Goal: Task Accomplishment & Management: Complete application form

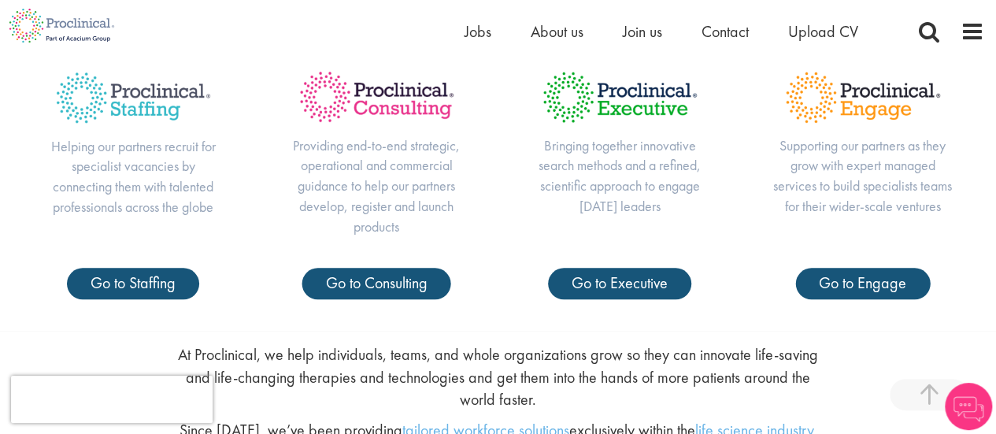
scroll to position [630, 0]
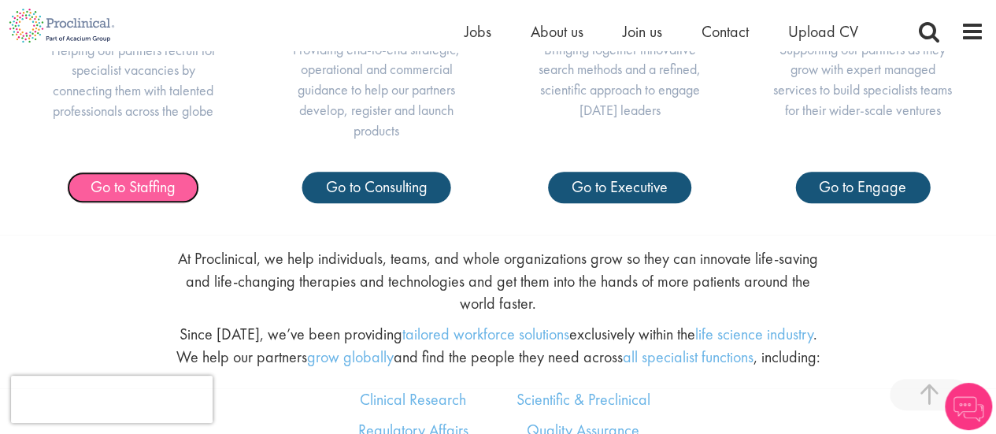
click at [137, 191] on span "Go to Staffing" at bounding box center [133, 186] width 85 height 20
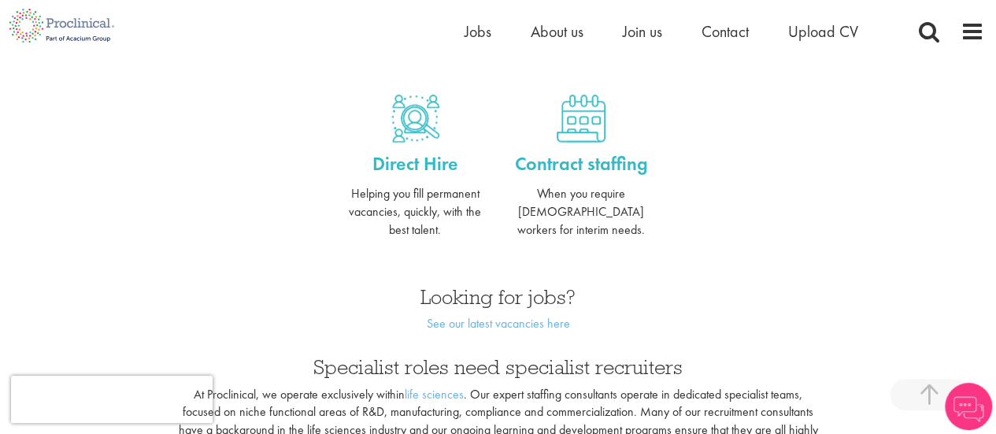
scroll to position [709, 0]
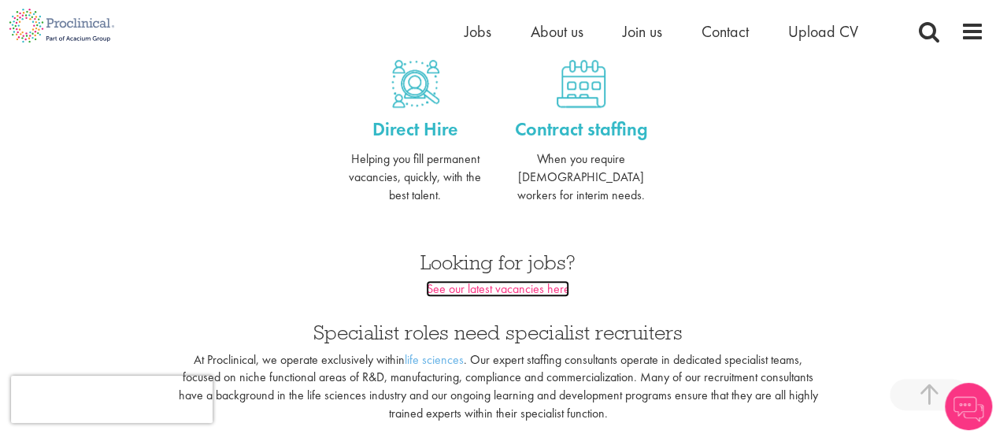
click at [498, 280] on link "See our latest vacancies here" at bounding box center [497, 288] width 143 height 17
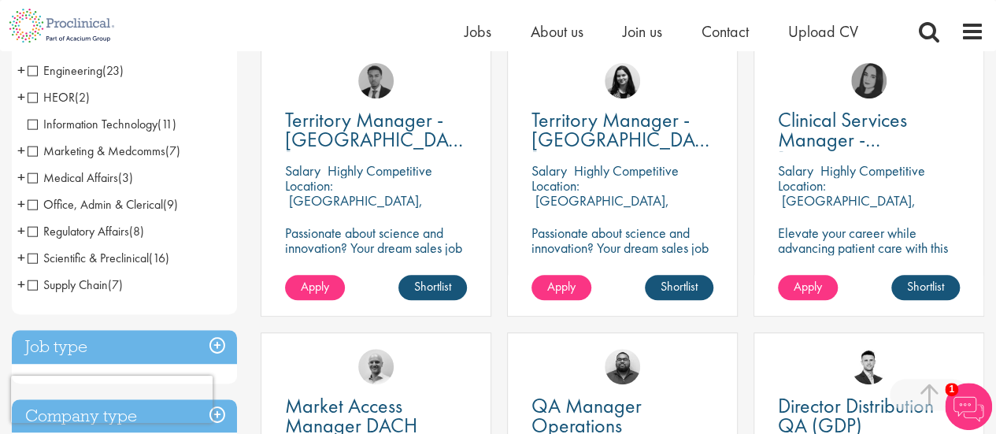
scroll to position [315, 0]
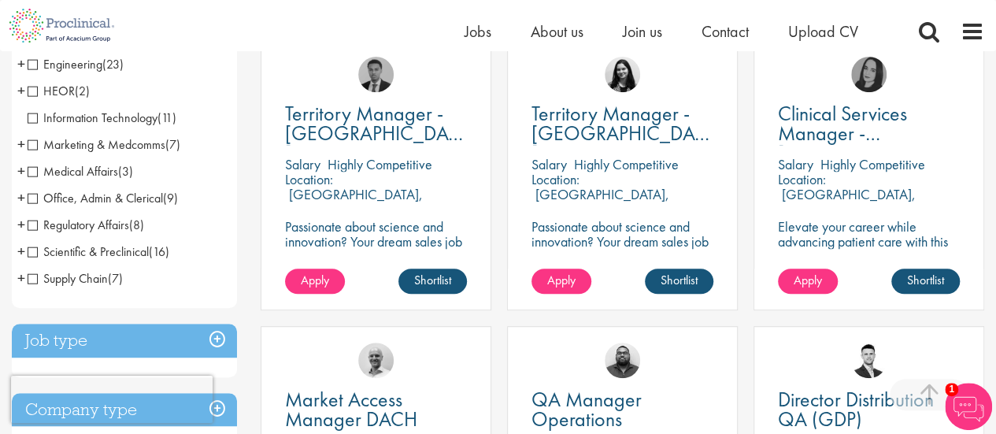
click at [33, 250] on span "Scientific & Preclinical" at bounding box center [88, 251] width 121 height 17
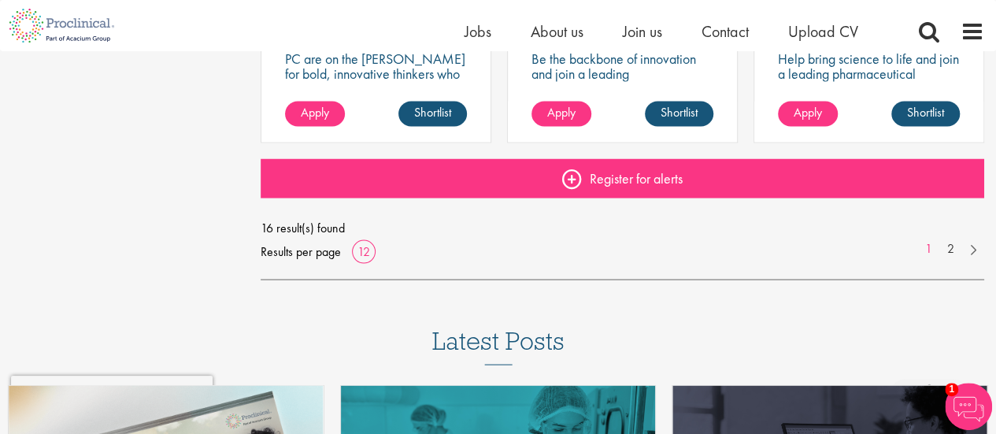
scroll to position [1260, 0]
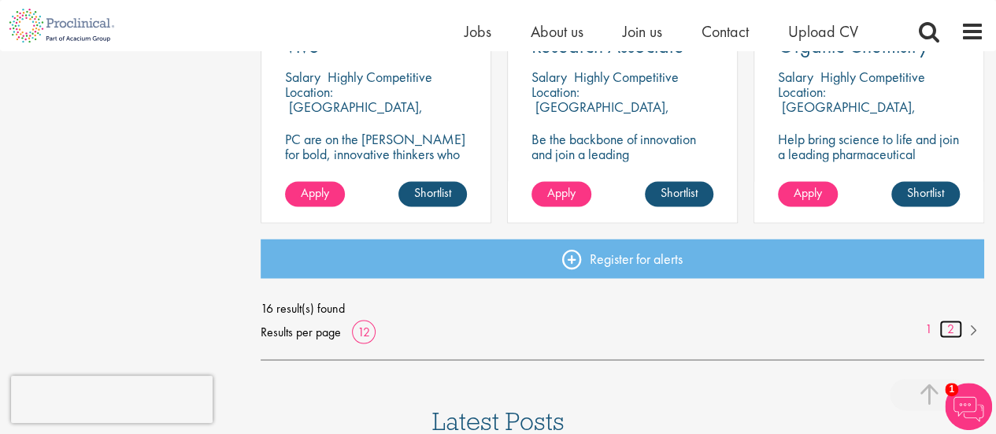
click at [950, 330] on link "2" at bounding box center [951, 329] width 23 height 18
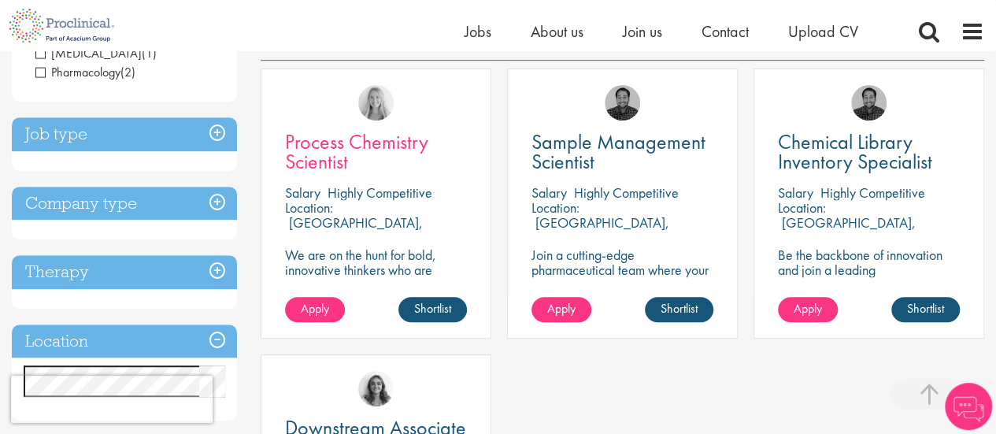
scroll to position [236, 0]
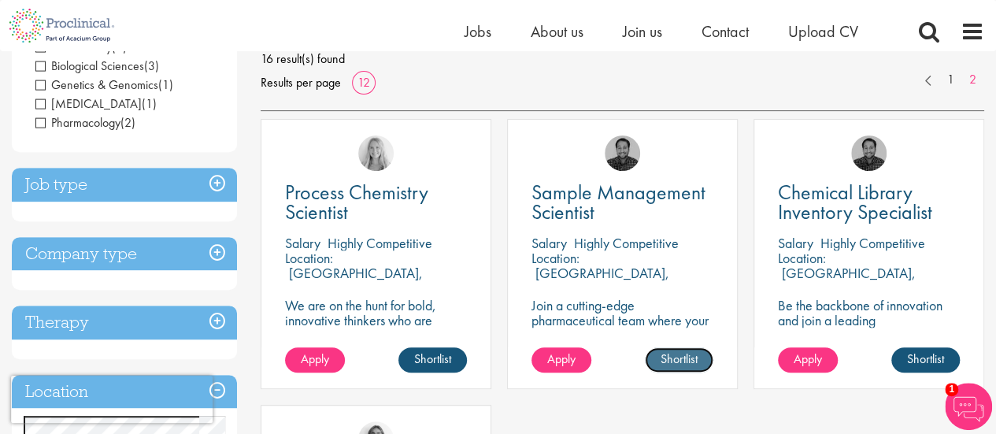
click at [688, 361] on link "Shortlist" at bounding box center [679, 359] width 69 height 25
click at [558, 150] on div "[PERSON_NAME]" at bounding box center [622, 147] width 229 height 54
click at [566, 354] on span "Apply" at bounding box center [561, 358] width 28 height 17
